Goal: Find specific page/section: Find specific page/section

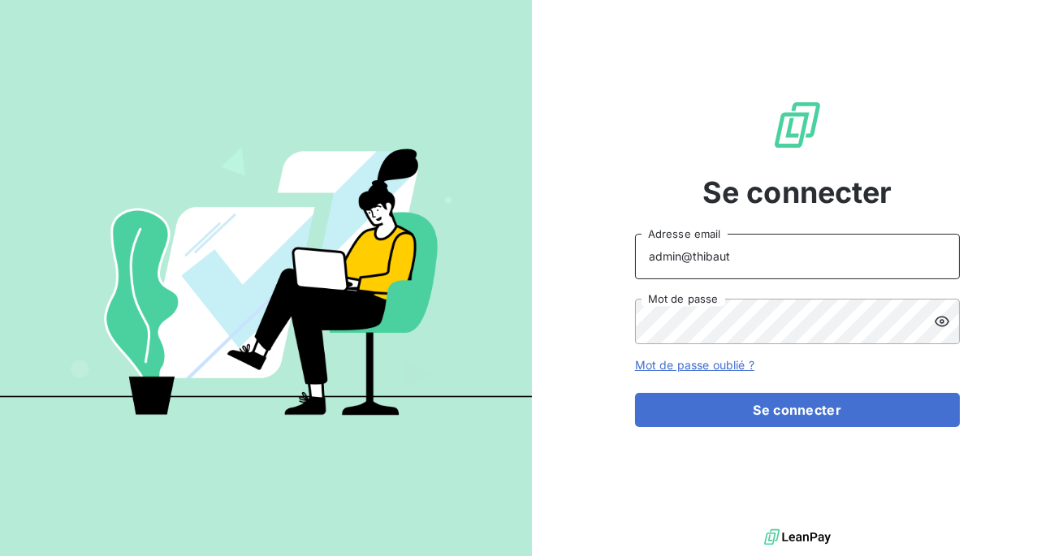
click at [744, 262] on input "admin@thibaut" at bounding box center [797, 256] width 325 height 45
type input "admin@serpe"
click at [635, 393] on button "Se connecter" at bounding box center [797, 410] width 325 height 34
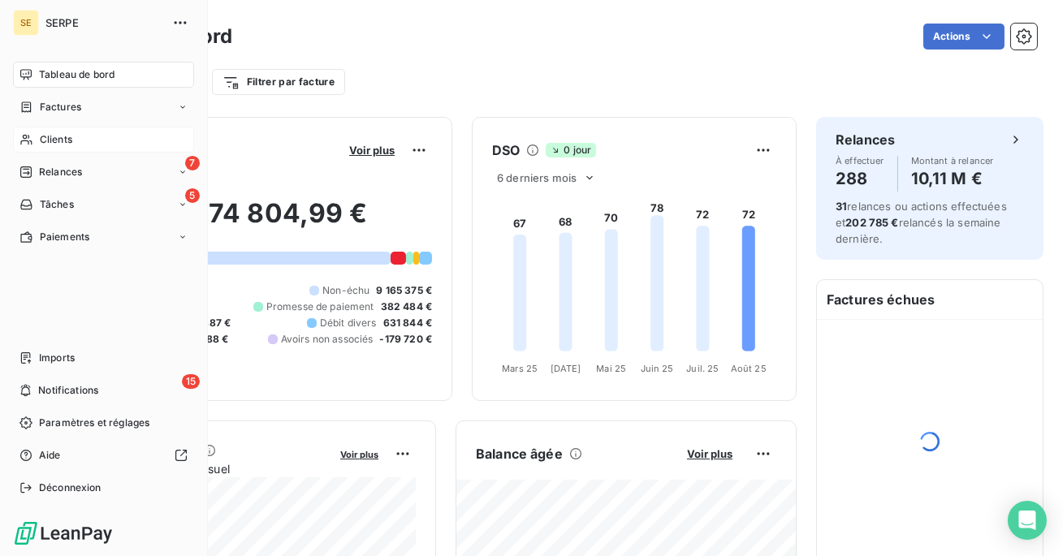
click at [27, 134] on icon at bounding box center [26, 139] width 14 height 13
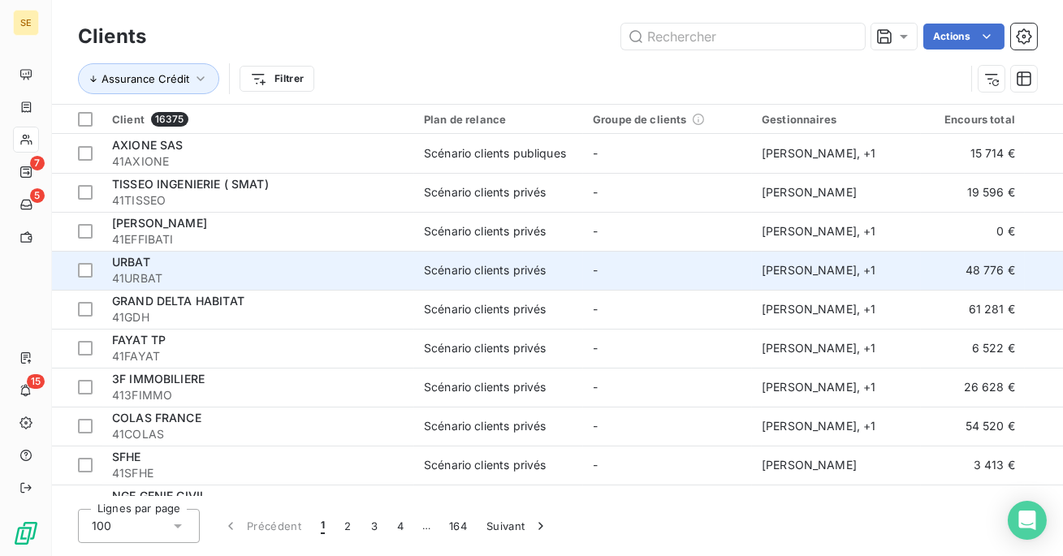
click at [365, 259] on div "URBAT" at bounding box center [258, 262] width 292 height 16
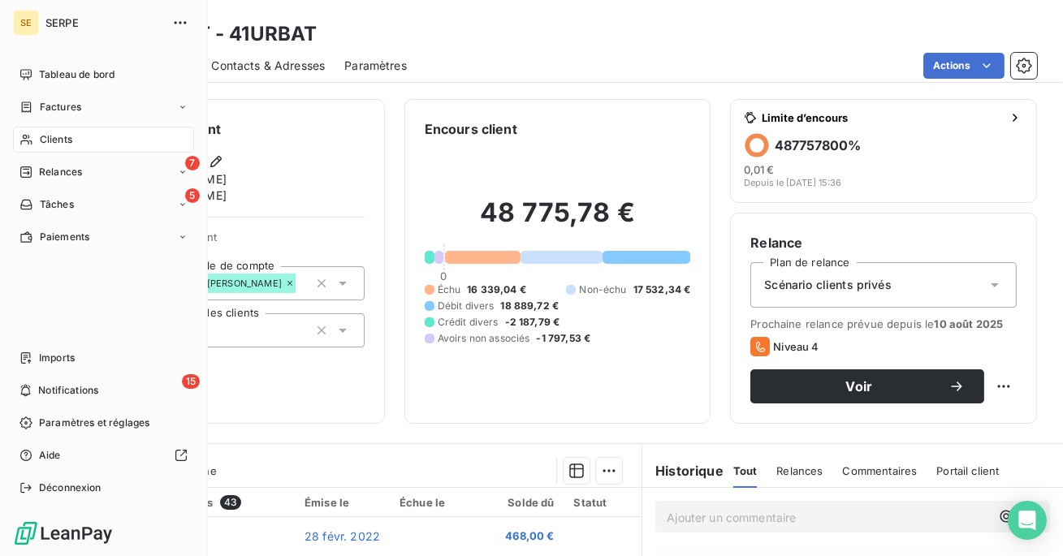
click at [26, 151] on div "Clients" at bounding box center [103, 140] width 181 height 26
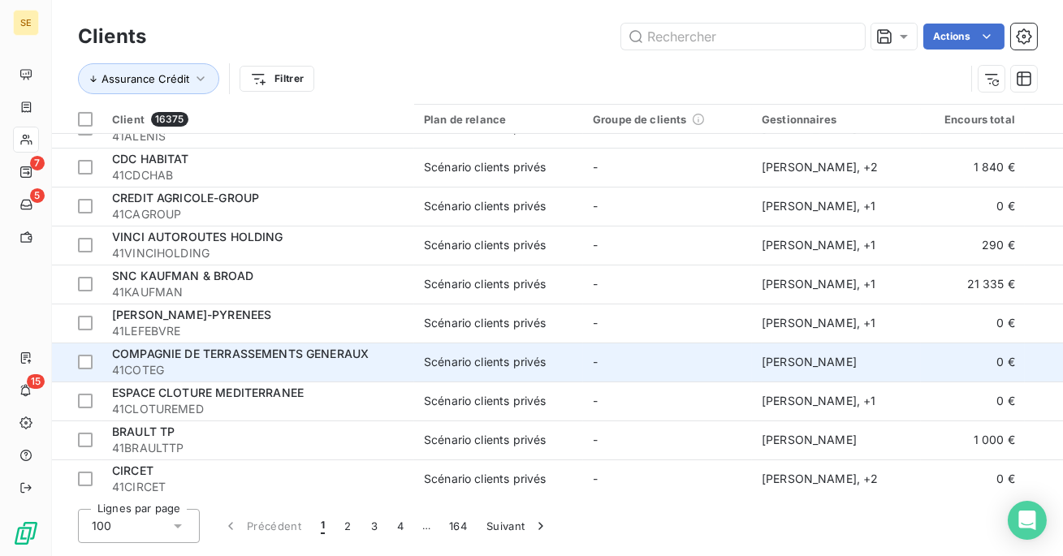
scroll to position [601, 0]
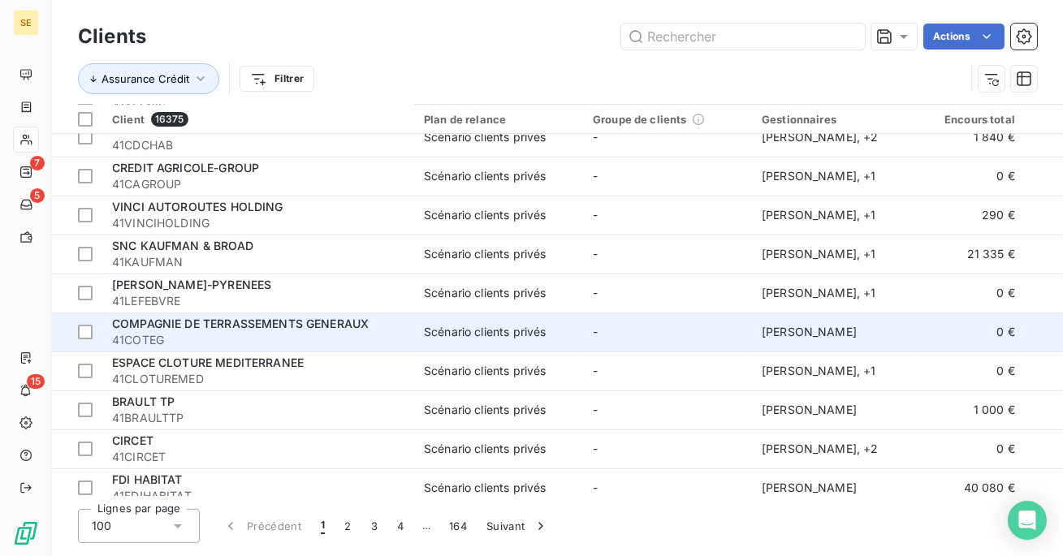
click at [376, 324] on div "COMPAGNIE DE TERRASSEMENTS GENERAUX" at bounding box center [258, 324] width 292 height 16
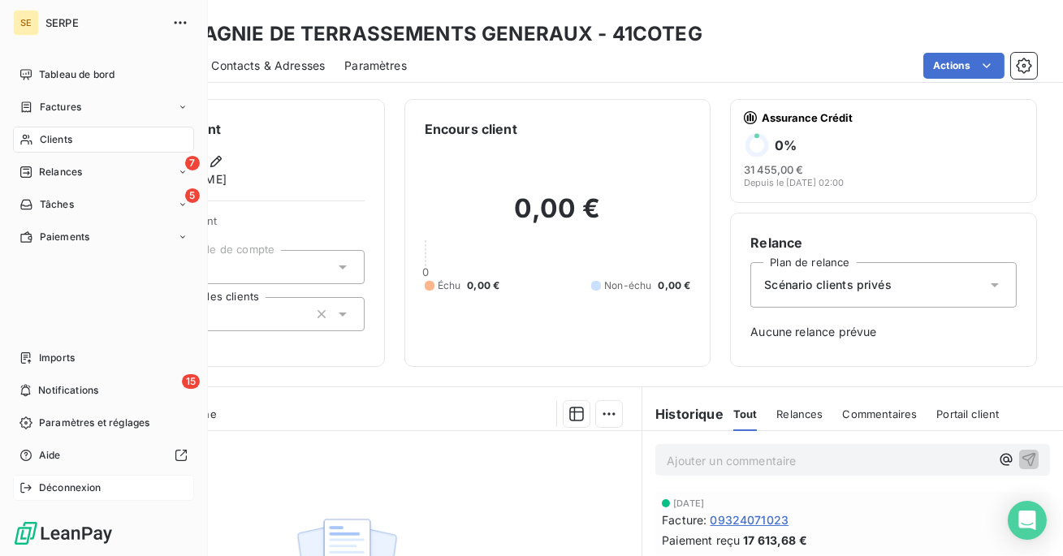
click at [55, 485] on span "Déconnexion" at bounding box center [70, 488] width 63 height 15
